Goal: Communication & Community: Answer question/provide support

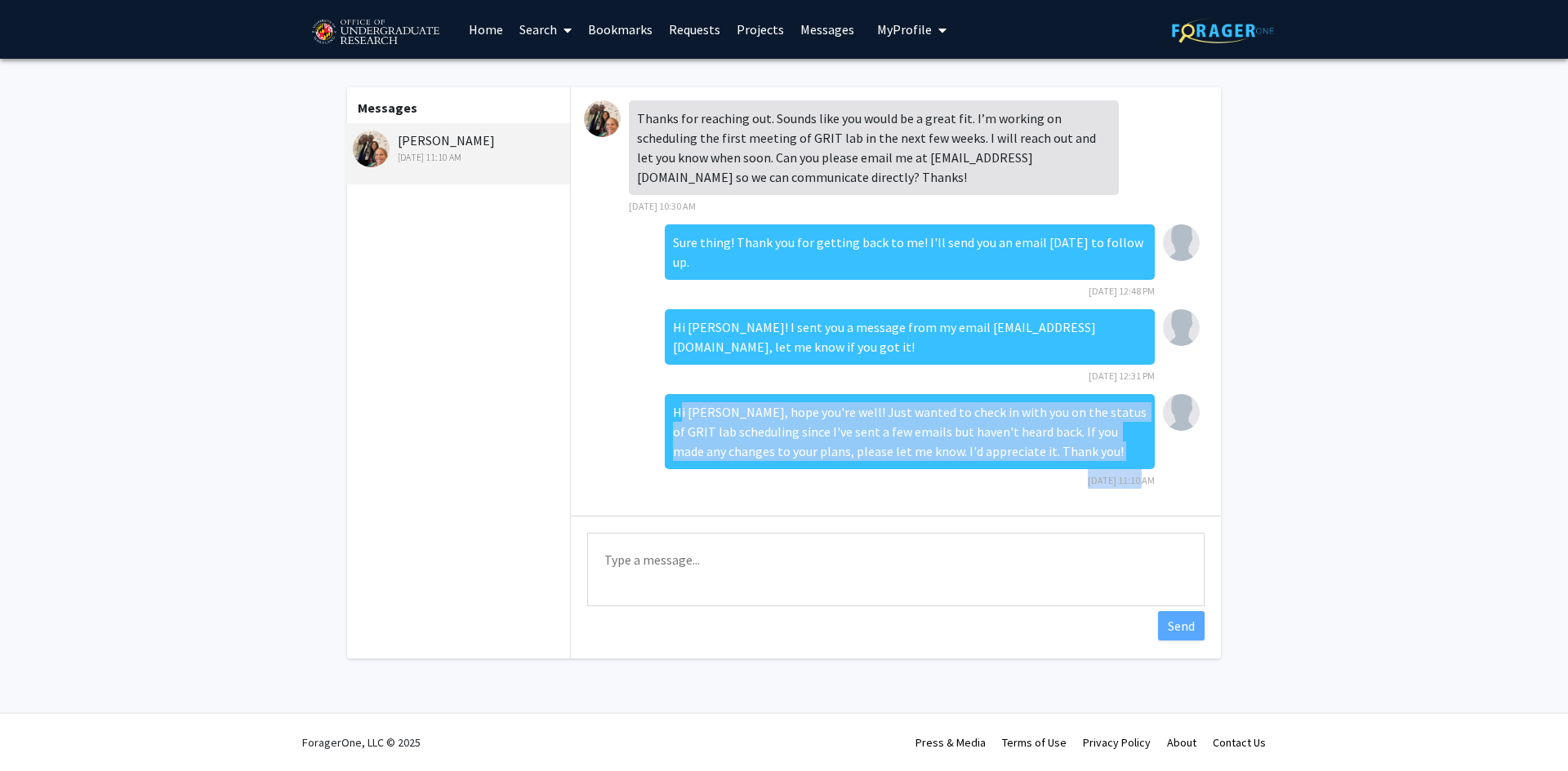
drag, startPoint x: 674, startPoint y: 383, endPoint x: 1131, endPoint y: 454, distance: 462.5
click at [1130, 454] on div "Hi [PERSON_NAME], hope you're well! Just wanted to check in with you on the sta…" at bounding box center [910, 441] width 490 height 95
click at [1121, 451] on div "Hi Dr. Wipfli, hope you're well! Just wanted to check in with you on the status…" at bounding box center [910, 441] width 490 height 95
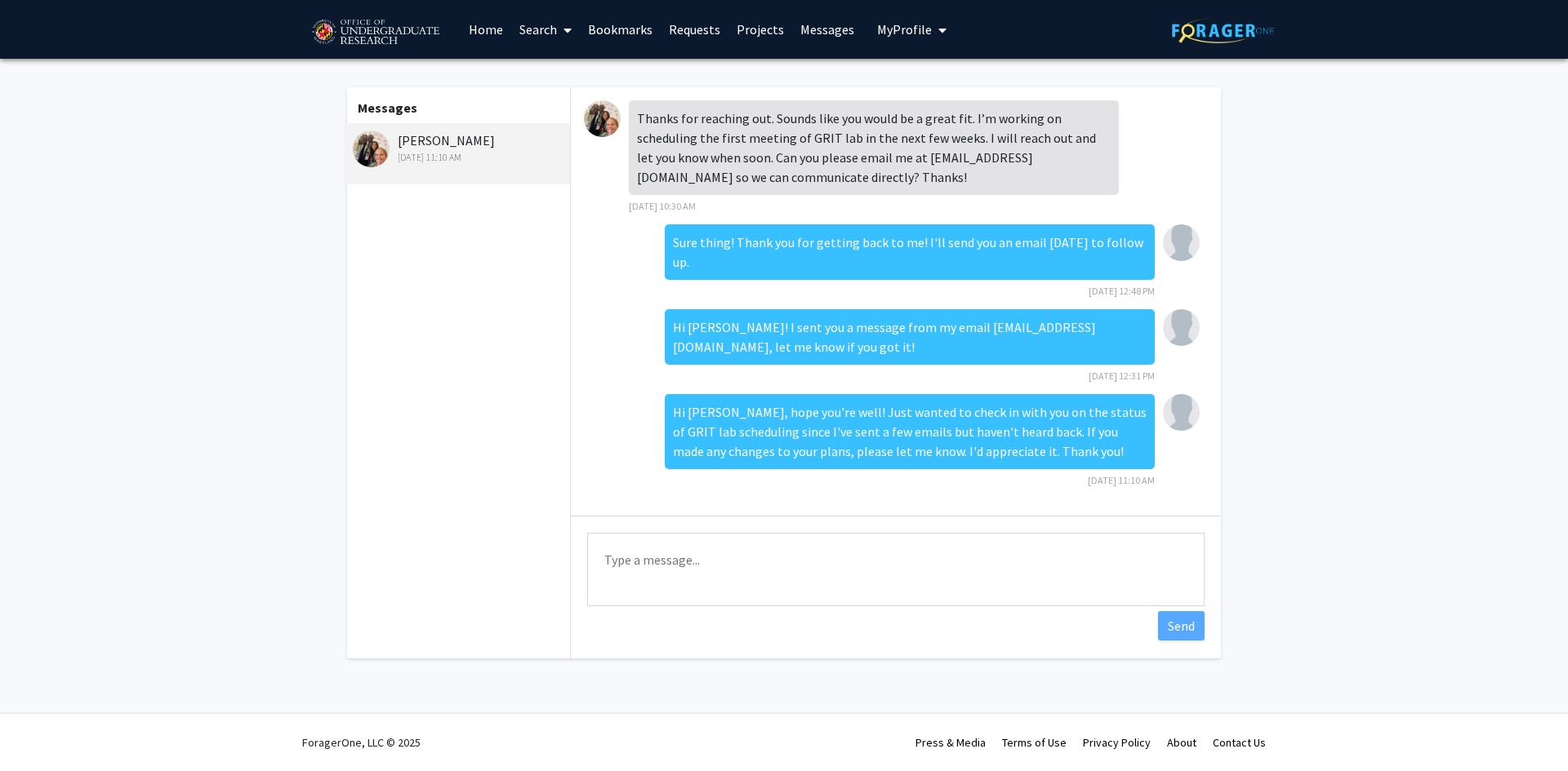
drag, startPoint x: 1097, startPoint y: 442, endPoint x: 539, endPoint y: 389, distance: 560.5
click at [542, 389] on div "Messages Heather Wipfli Oct 9, 2025 11:10 AM Thanks for reaching out. Sounds li…" at bounding box center [784, 373] width 903 height 571
click at [685, 428] on div "Hi Dr. Wipfli, hope you're well! Just wanted to check in with you on the status…" at bounding box center [910, 432] width 490 height 75
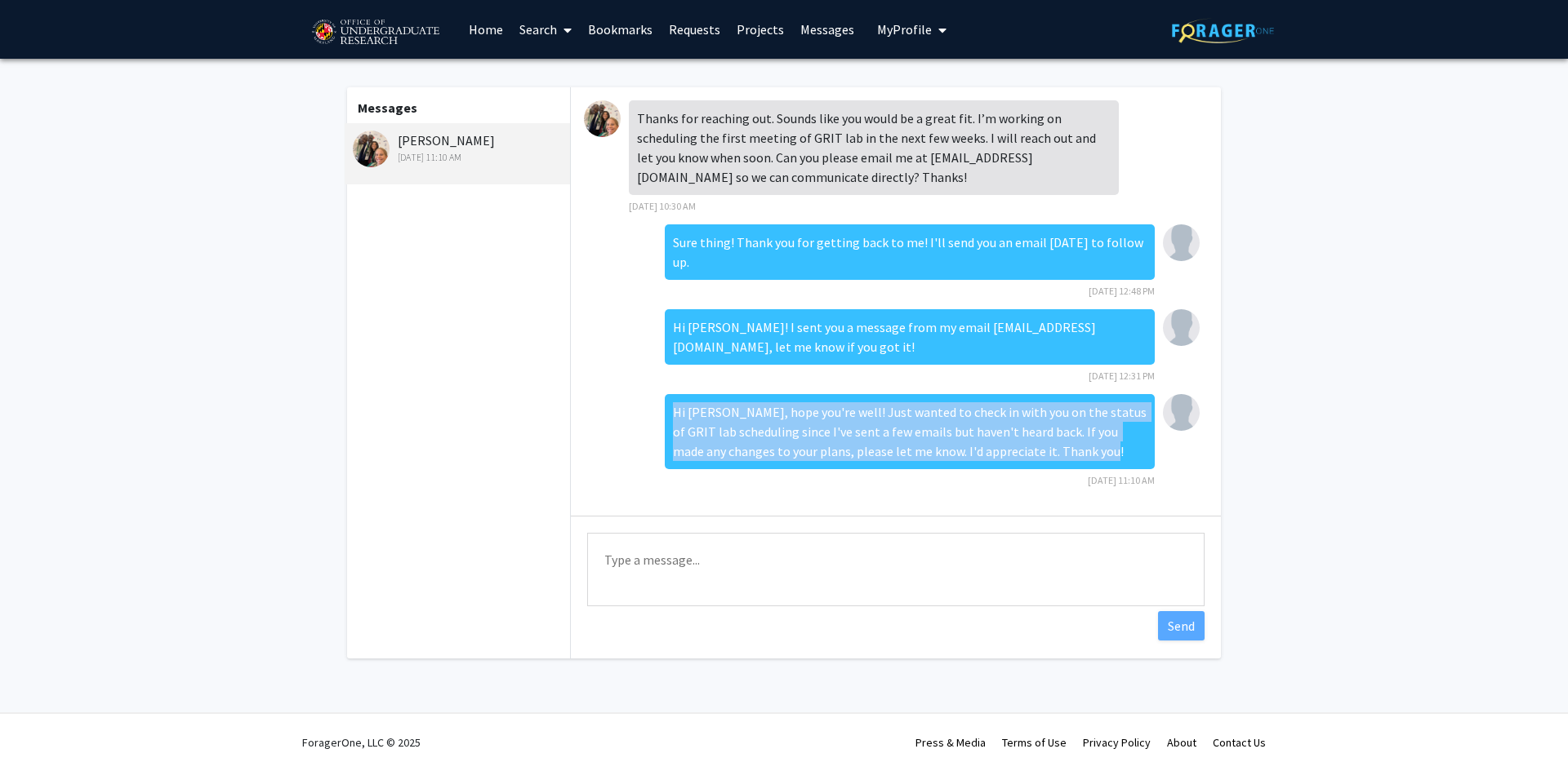
drag, startPoint x: 1103, startPoint y: 434, endPoint x: 650, endPoint y: 415, distance: 453.4
click at [650, 415] on div "Hi Dr. Wipfli, hope you're well! Just wanted to check in with you on the status…" at bounding box center [896, 446] width 624 height 104
click at [705, 412] on div "Hi Dr. Wipfli, hope you're well! Just wanted to check in with you on the status…" at bounding box center [910, 432] width 490 height 75
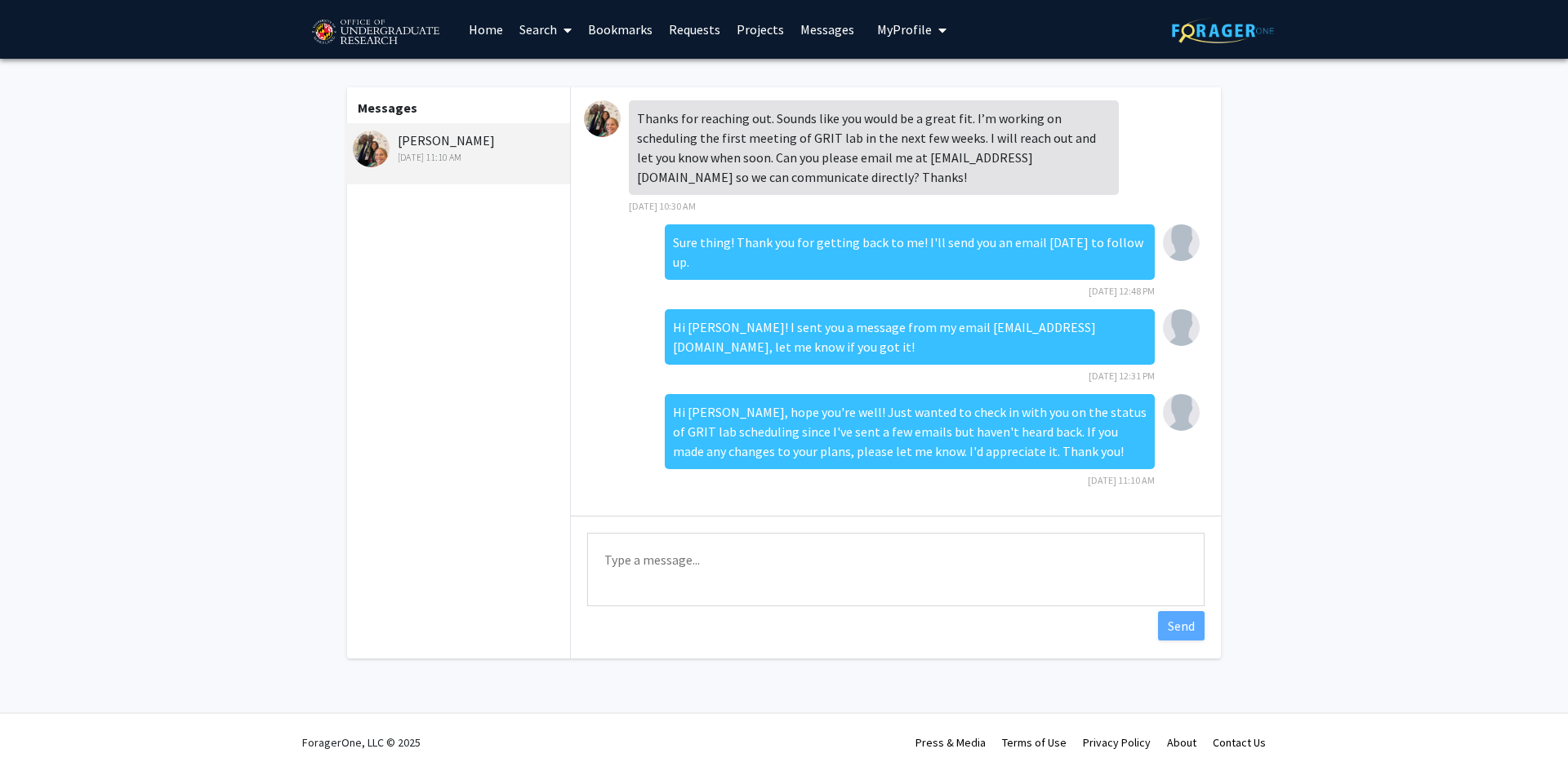
drag, startPoint x: 381, startPoint y: 168, endPoint x: 388, endPoint y: 160, distance: 10.6
drag, startPoint x: 709, startPoint y: 32, endPoint x: 506, endPoint y: 358, distance: 384.0
click at [485, 380] on div "Messages Heather Wipfli Oct 9, 2025 11:10 AM" at bounding box center [457, 373] width 225 height 571
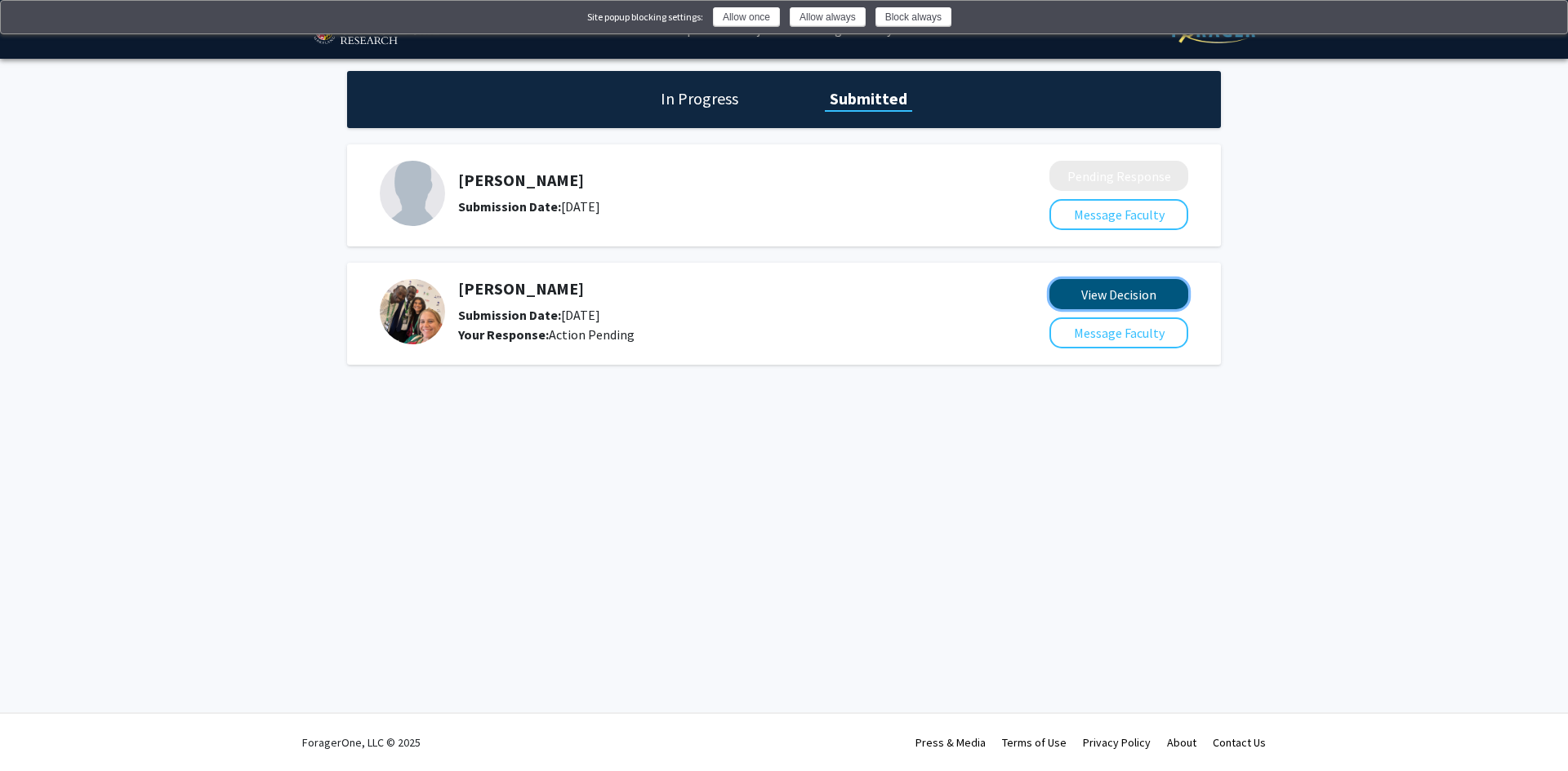
click at [1098, 291] on button "View Decision" at bounding box center [1119, 293] width 139 height 30
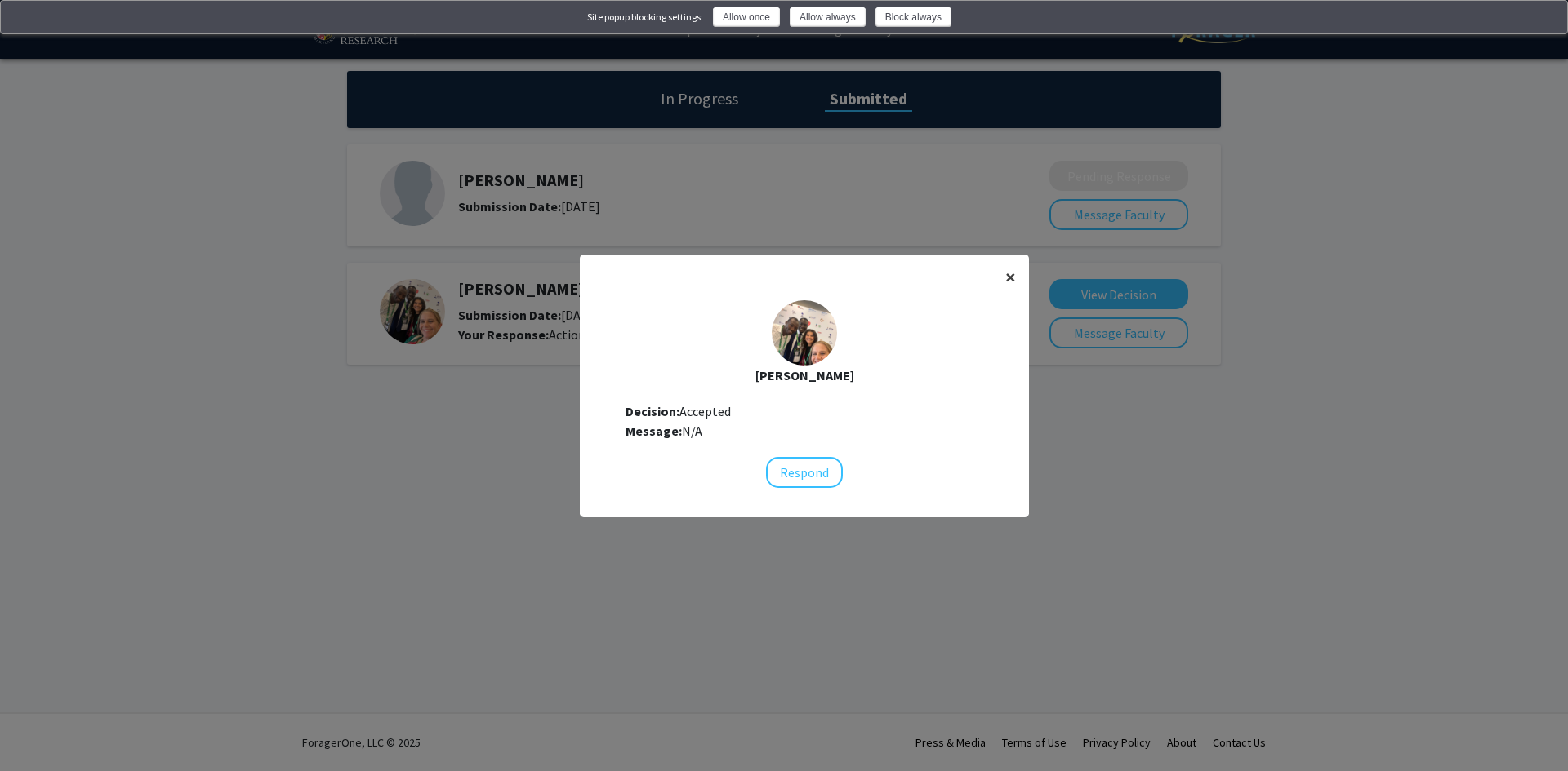
click at [998, 260] on button "×" at bounding box center [1010, 277] width 36 height 46
click at [997, 279] on ng-component "× [PERSON_NAME] Decision: Accepted Message: N/A Respond" at bounding box center [804, 378] width 449 height 247
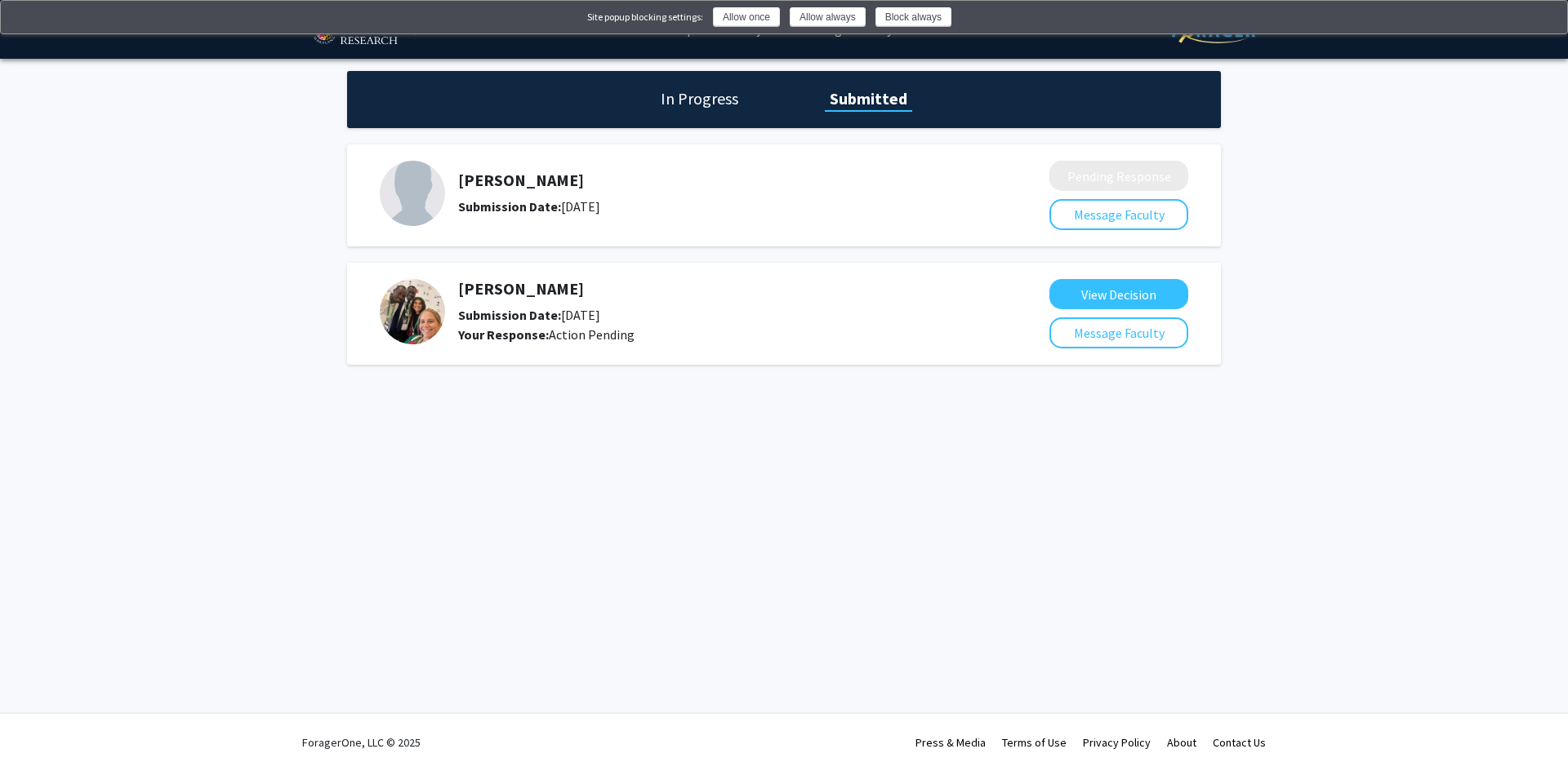
click at [431, 320] on img at bounding box center [412, 311] width 65 height 65
click at [528, 282] on h5 "[PERSON_NAME]" at bounding box center [710, 288] width 505 height 20
click at [512, 295] on h5 "[PERSON_NAME]" at bounding box center [710, 288] width 505 height 20
drag, startPoint x: 468, startPoint y: 312, endPoint x: 663, endPoint y: 337, distance: 196.6
click at [663, 337] on div "[PERSON_NAME] Submission Date: [DATE] Your Response: Action Pending" at bounding box center [710, 311] width 505 height 65
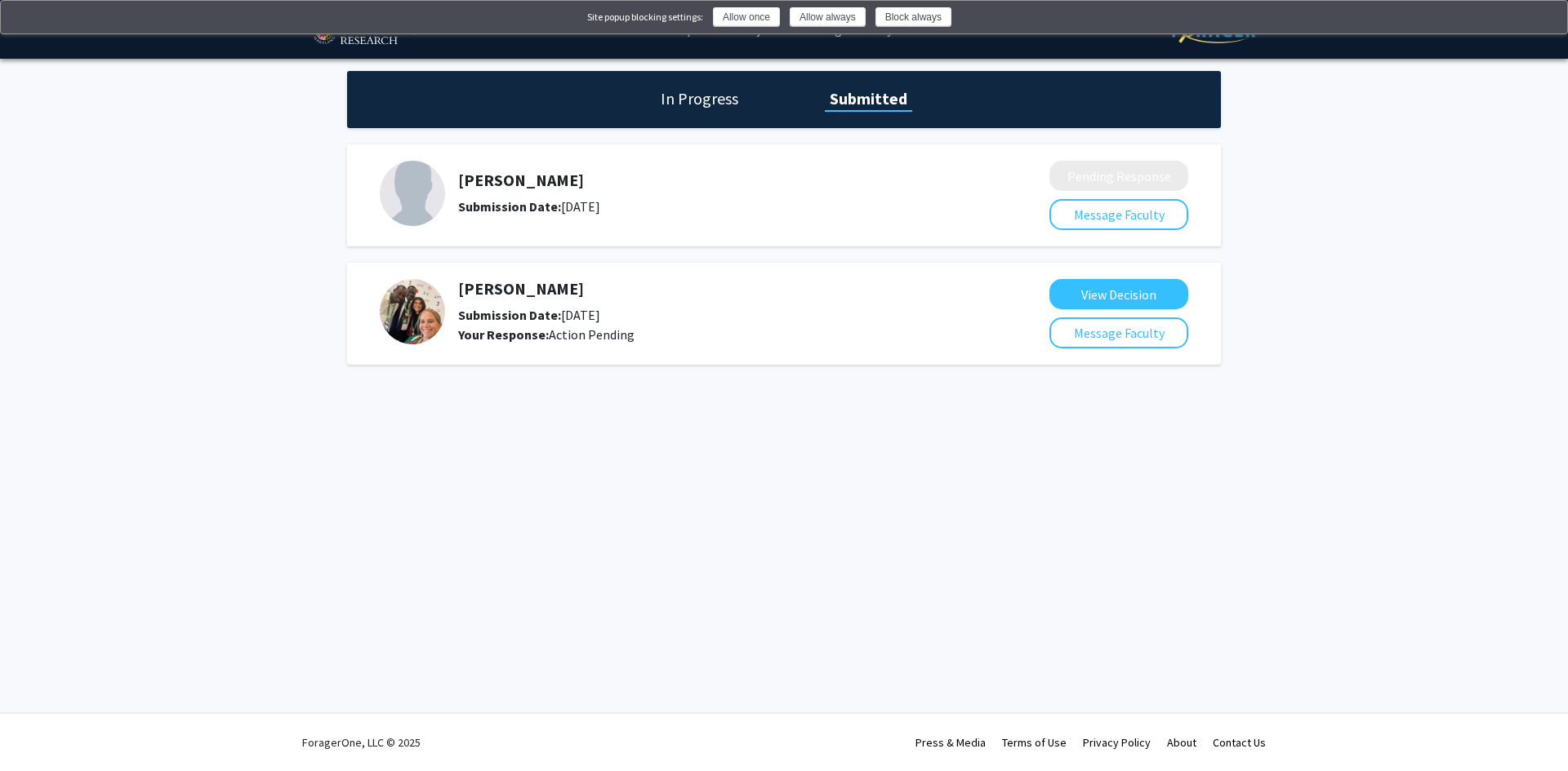
click at [663, 337] on div "Your Response: Action Pending" at bounding box center [710, 334] width 505 height 20
click at [542, 279] on h5 "[PERSON_NAME]" at bounding box center [710, 288] width 505 height 20
click at [764, 91] on div "In Progress Submitted" at bounding box center [784, 100] width 874 height 57
click at [736, 100] on h1 "In Progress" at bounding box center [699, 99] width 88 height 23
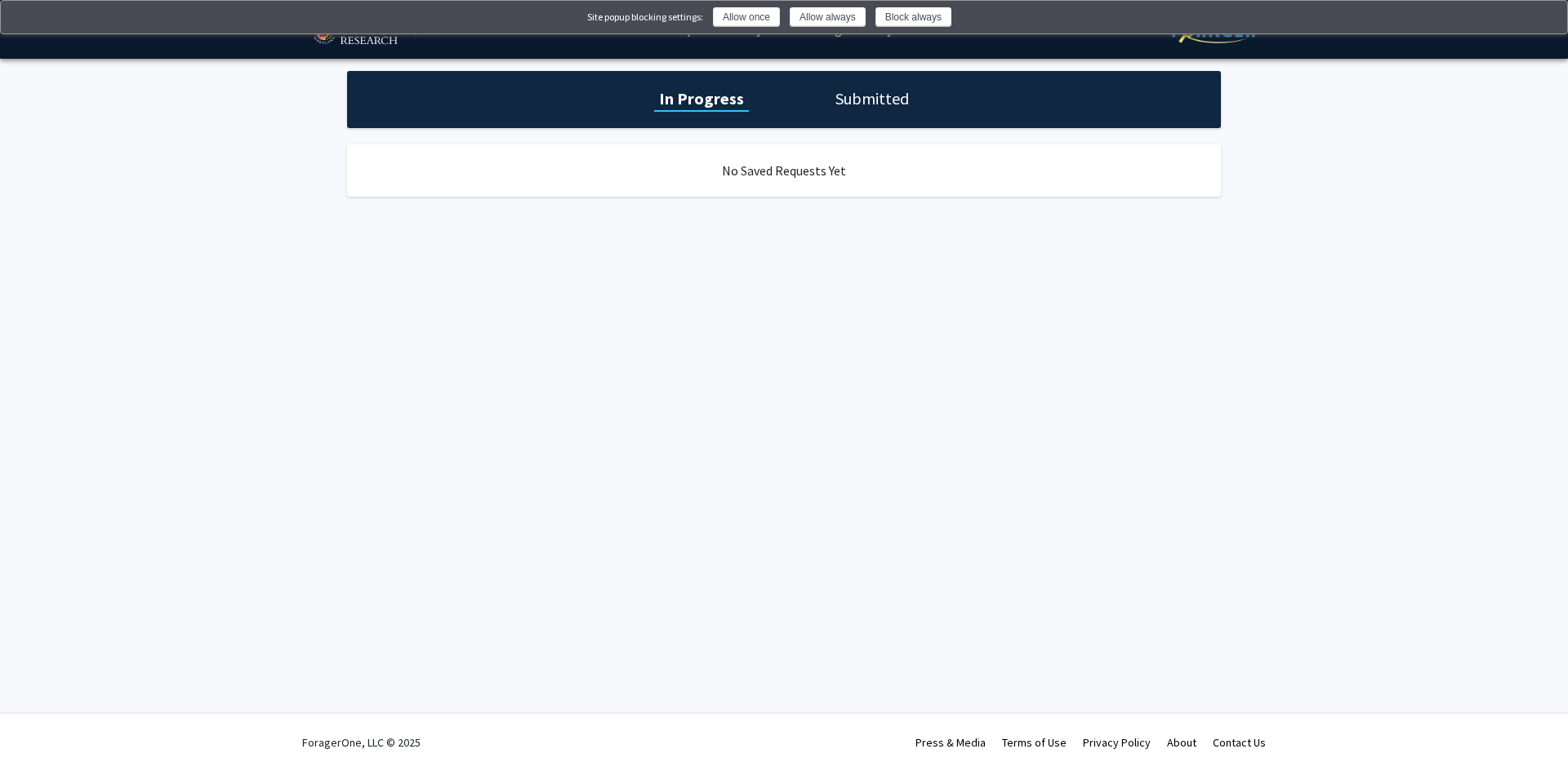
click at [890, 85] on div "In Progress Submitted" at bounding box center [784, 100] width 874 height 57
click at [875, 92] on h1 "Submitted" at bounding box center [872, 99] width 83 height 23
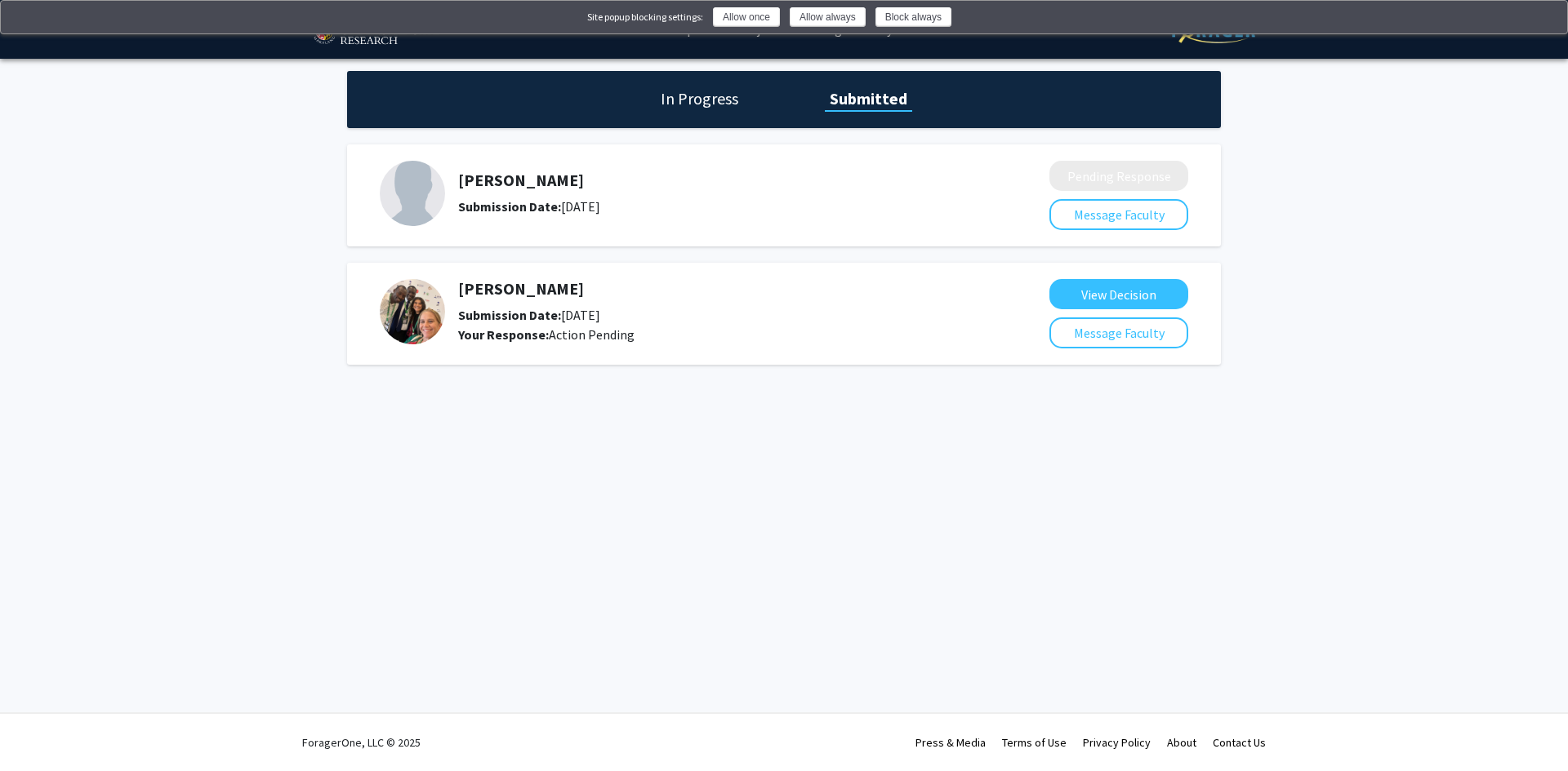
drag, startPoint x: 718, startPoint y: 184, endPoint x: 508, endPoint y: 175, distance: 210.2
click at [510, 176] on h5 "[PERSON_NAME]" at bounding box center [710, 180] width 505 height 20
click at [508, 175] on h5 "[PERSON_NAME]" at bounding box center [710, 180] width 505 height 20
click at [976, 18] on img at bounding box center [970, 18] width 13 height 13
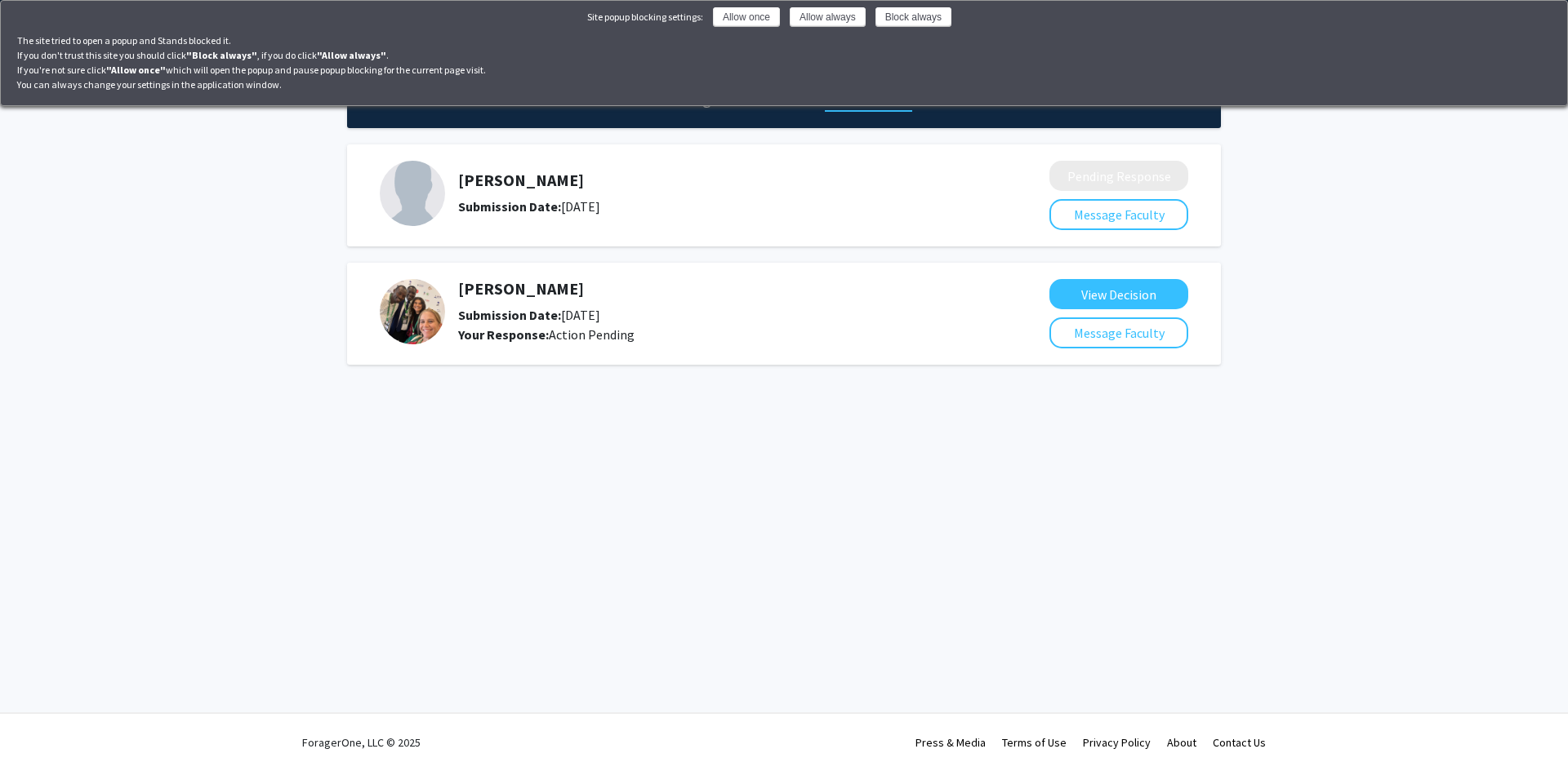
click at [1538, 20] on img at bounding box center [1544, 18] width 13 height 13
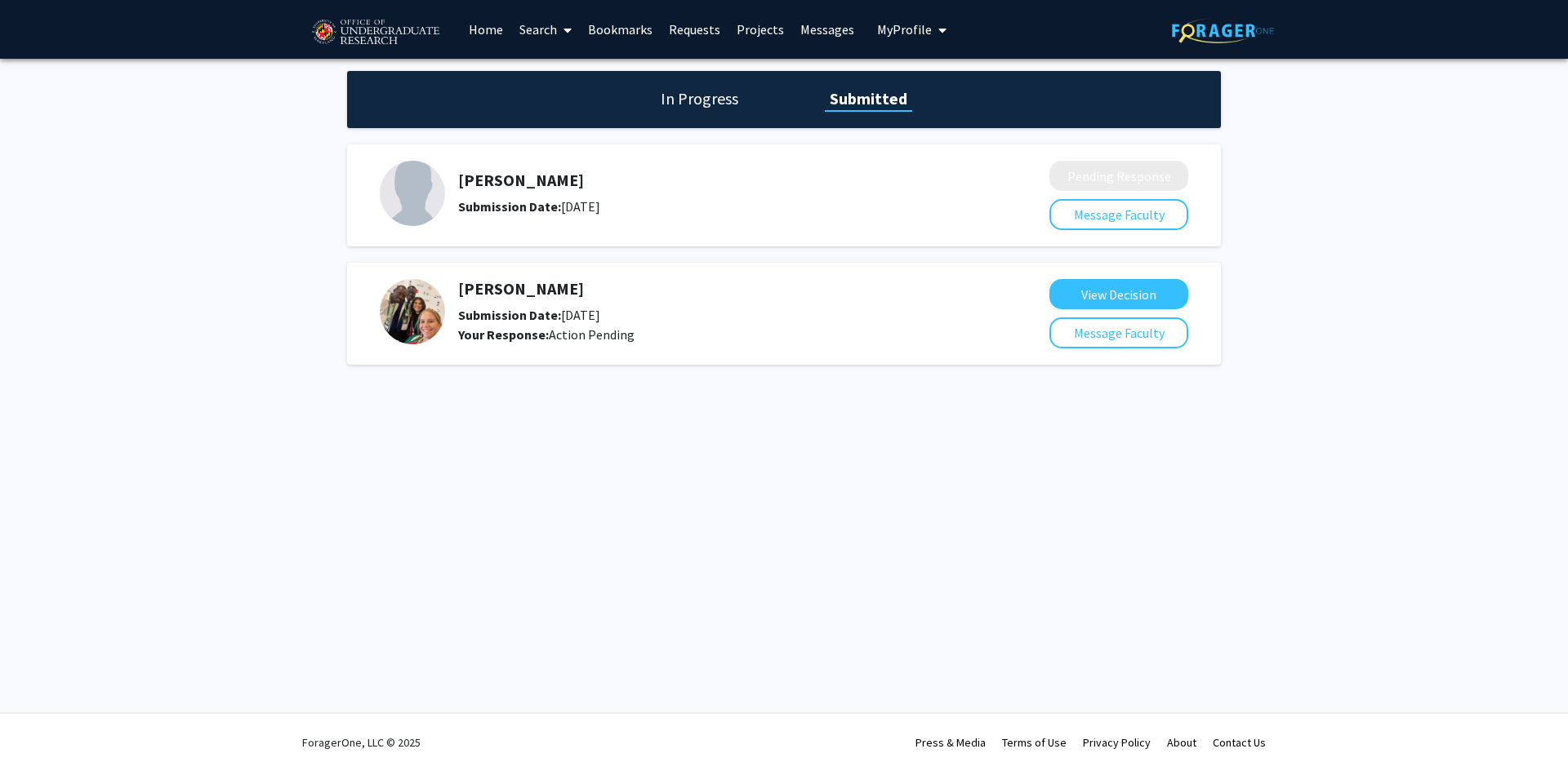
click at [314, 40] on img at bounding box center [375, 32] width 138 height 41
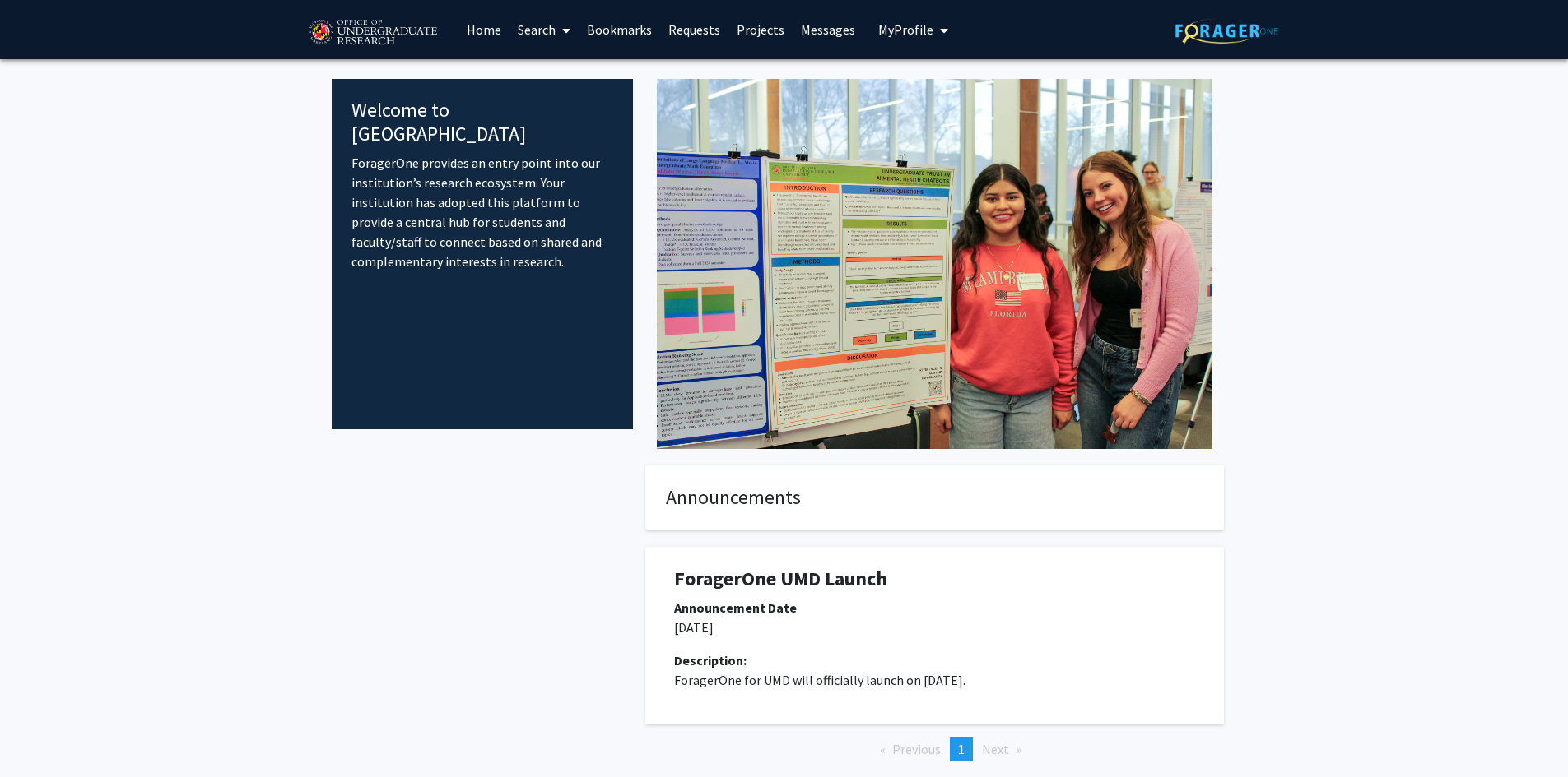
click at [499, 25] on link "Home" at bounding box center [484, 30] width 51 height 58
click at [527, 29] on link "Search" at bounding box center [544, 30] width 69 height 58
click at [552, 112] on span "Students" at bounding box center [559, 108] width 101 height 33
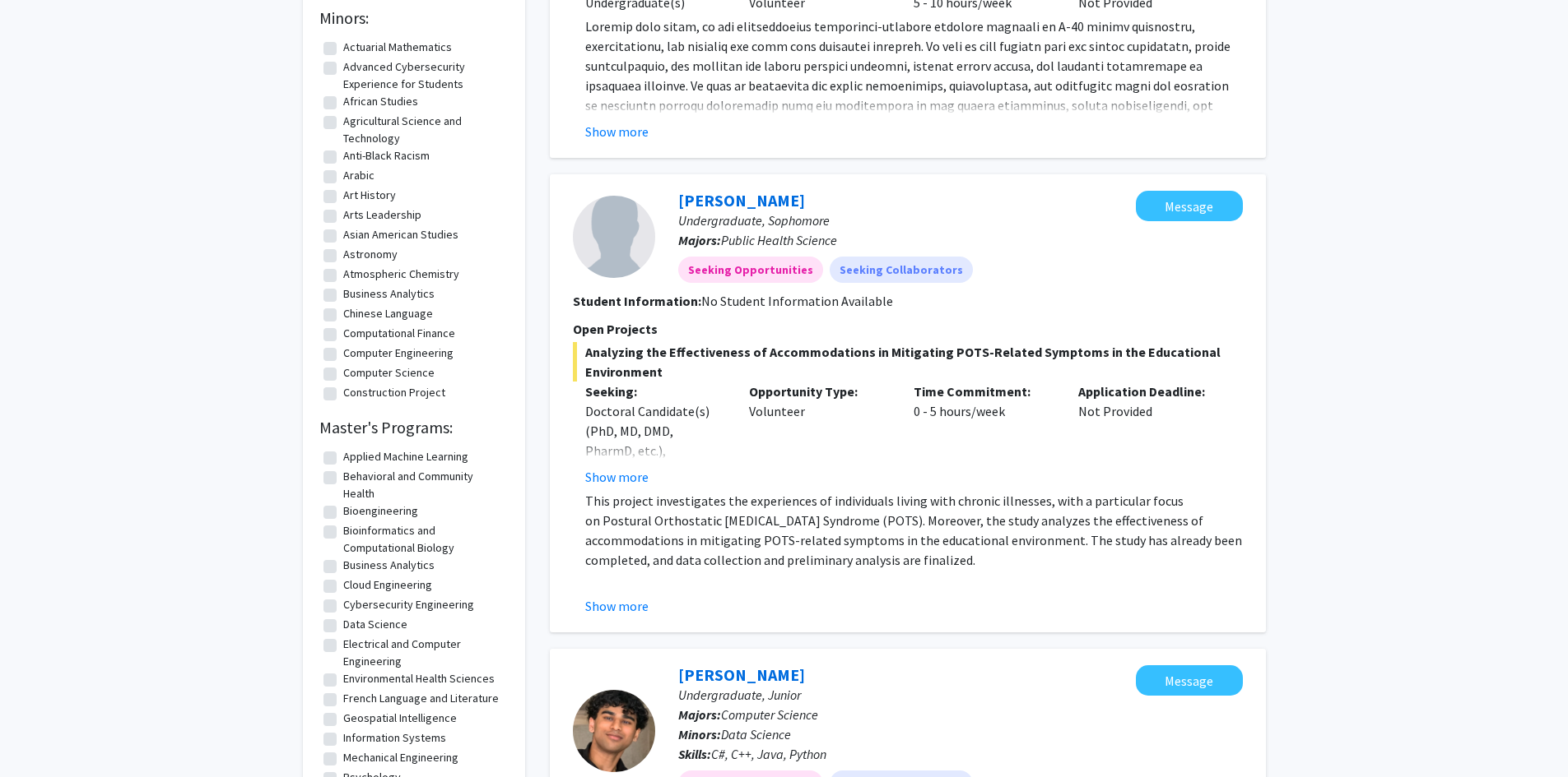
scroll to position [658, 0]
